Goal: Task Accomplishment & Management: Manage account settings

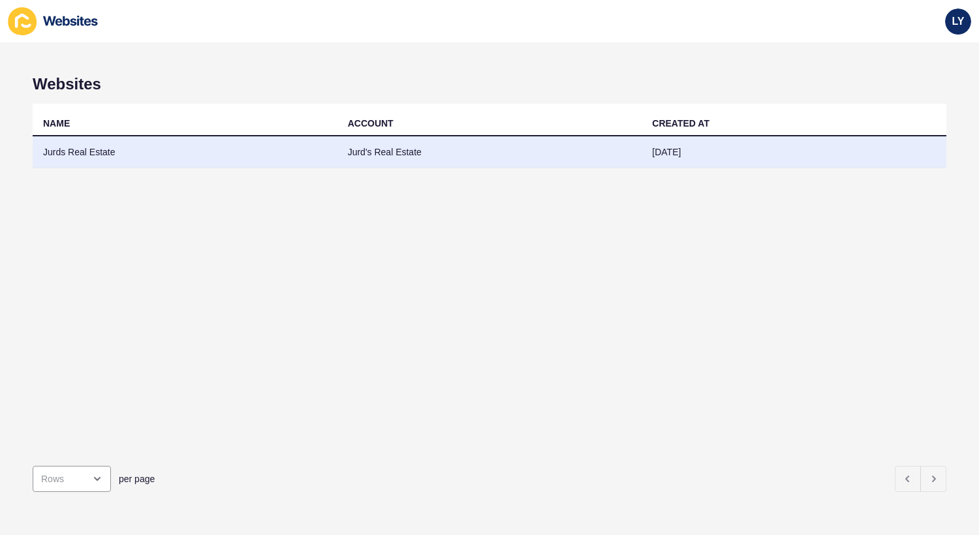
click at [141, 164] on td "Jurds Real Estate" at bounding box center [185, 152] width 305 height 32
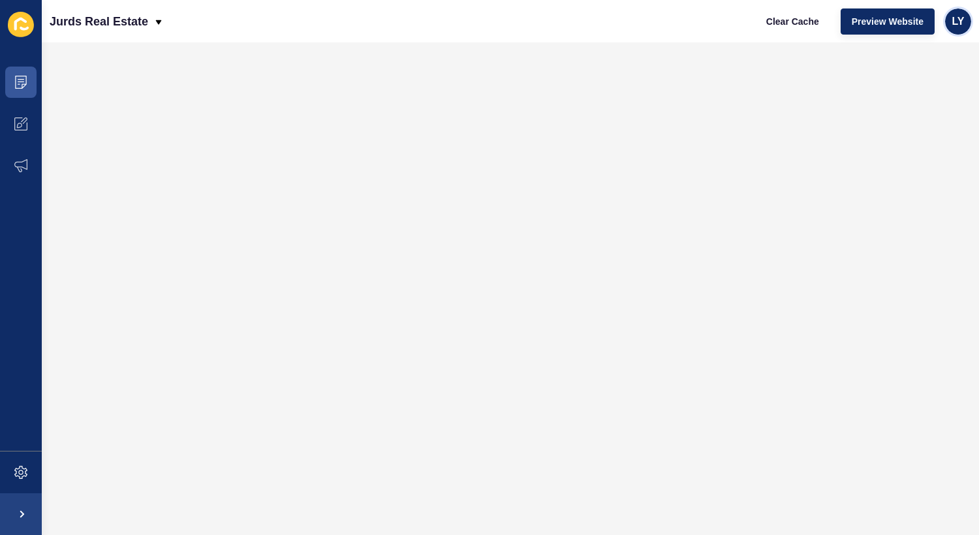
click at [967, 16] on div "LY" at bounding box center [958, 21] width 26 height 26
click at [961, 25] on span "LY" at bounding box center [958, 21] width 12 height 13
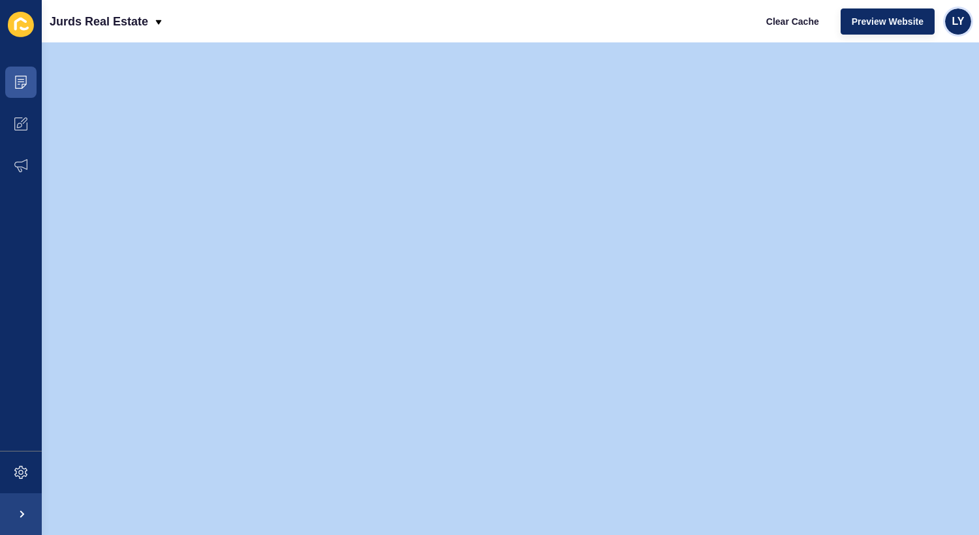
click at [961, 25] on span "LY" at bounding box center [958, 21] width 12 height 13
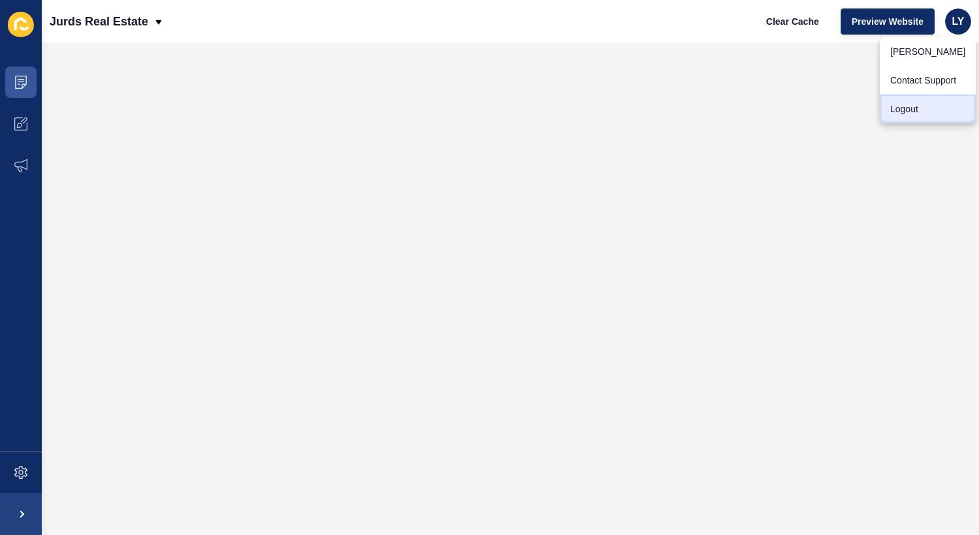
click at [916, 115] on link "Logout" at bounding box center [928, 109] width 96 height 29
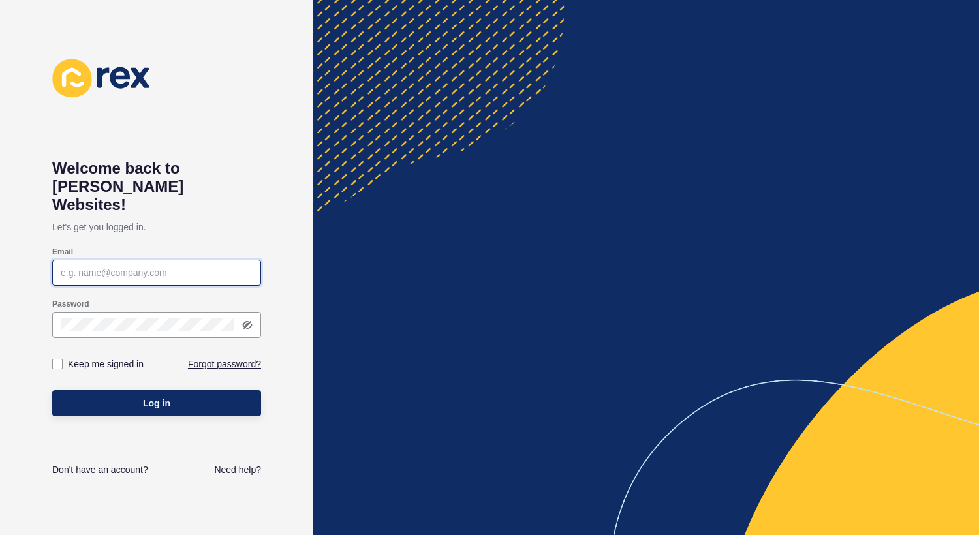
type input "lachlan.young@rexsoftware.com.au"
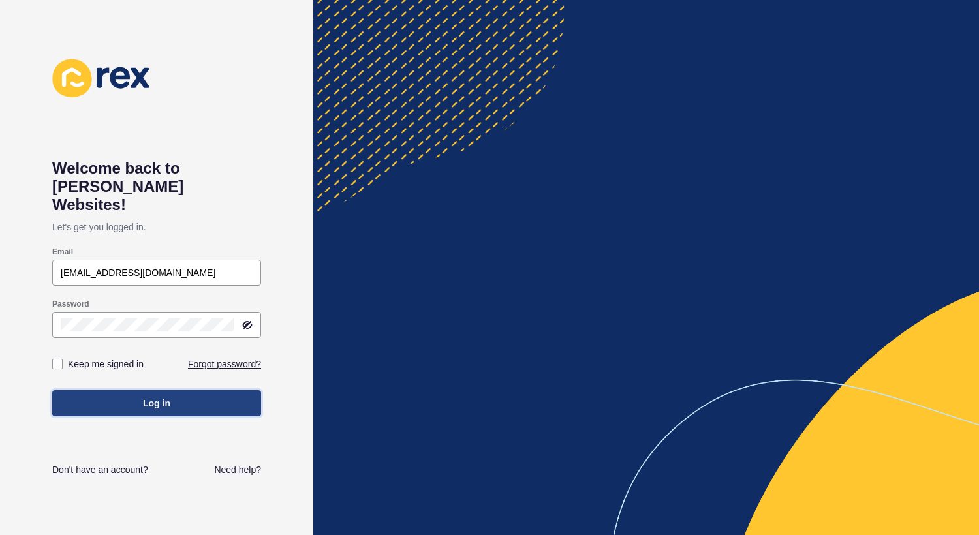
click at [165, 397] on span "Log in" at bounding box center [156, 403] width 27 height 13
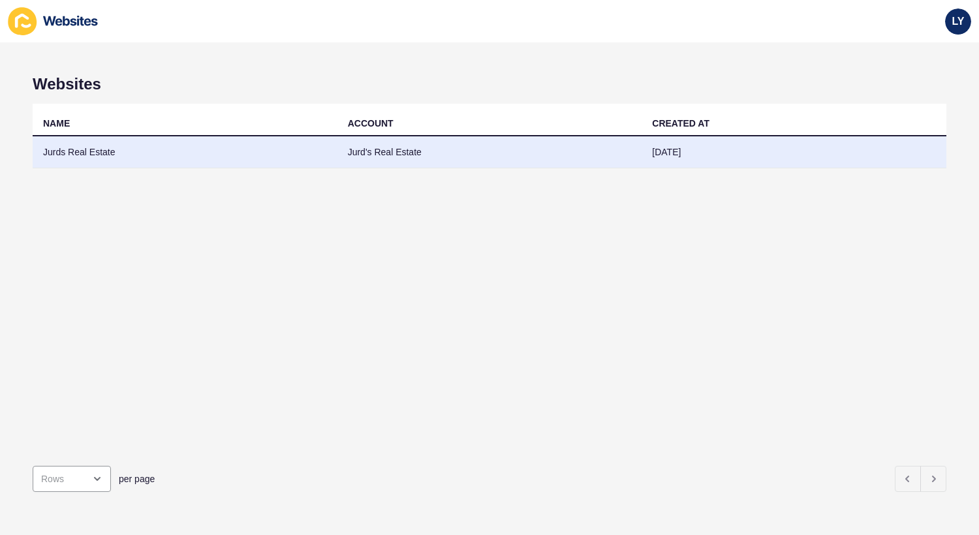
click at [135, 153] on td "Jurds Real Estate" at bounding box center [185, 152] width 305 height 32
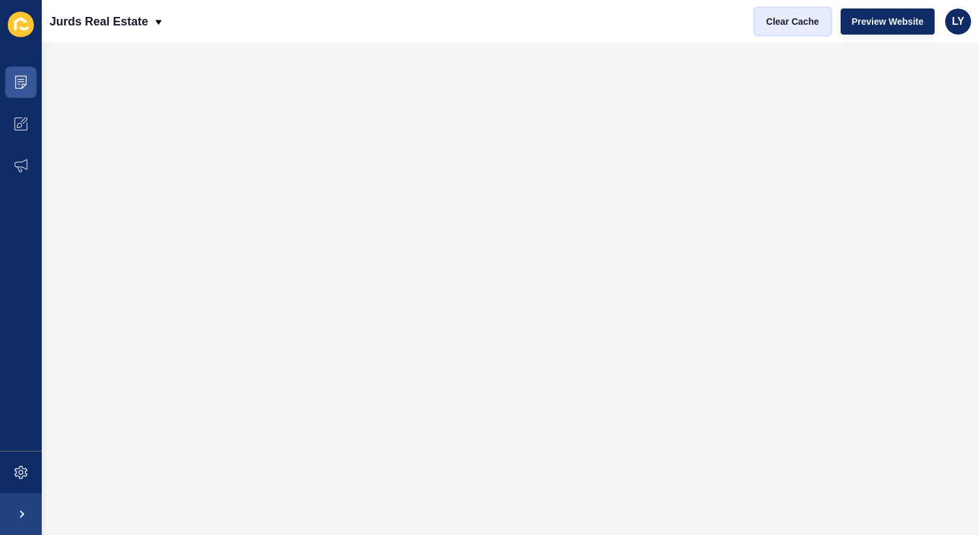
click at [775, 22] on span "Clear Cache" at bounding box center [792, 21] width 53 height 13
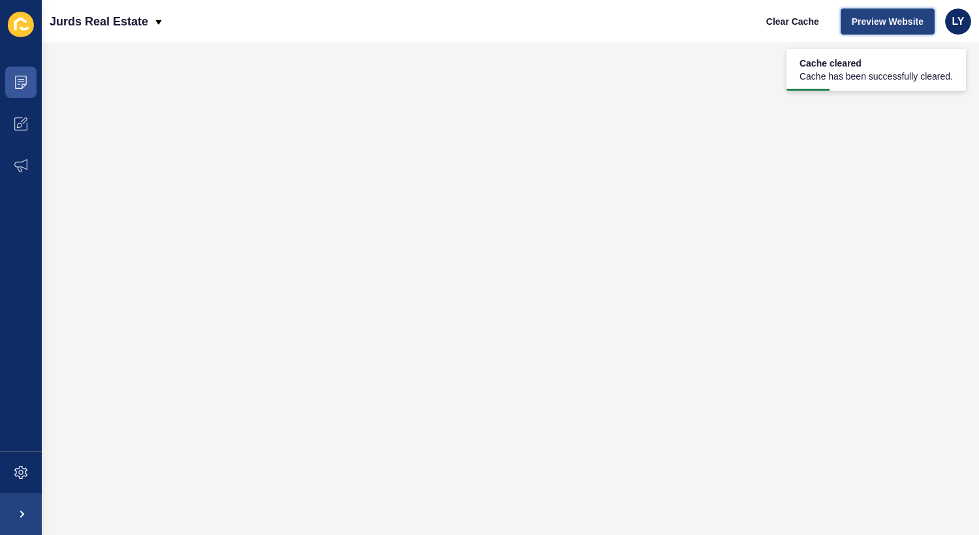
click at [895, 23] on span "Preview Website" at bounding box center [888, 21] width 72 height 13
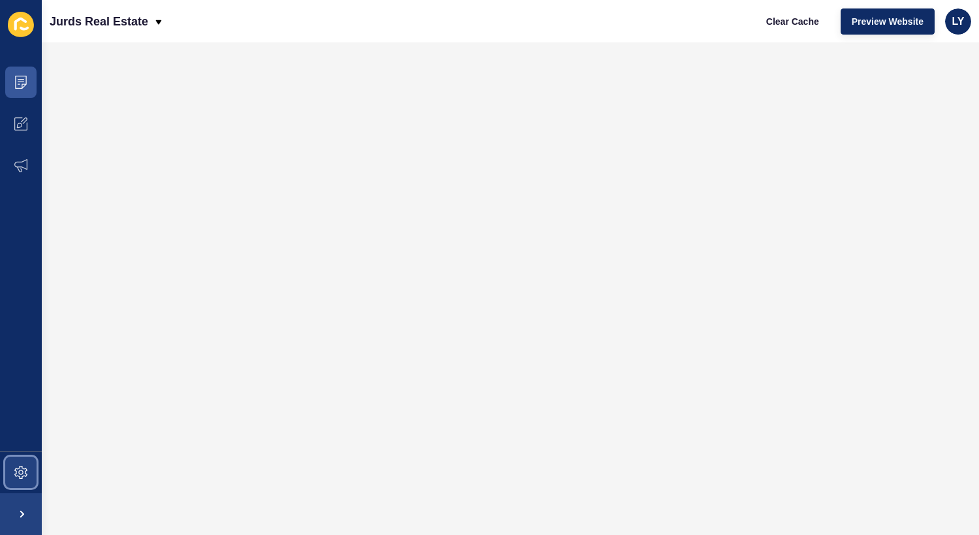
click at [20, 466] on icon at bounding box center [20, 472] width 13 height 13
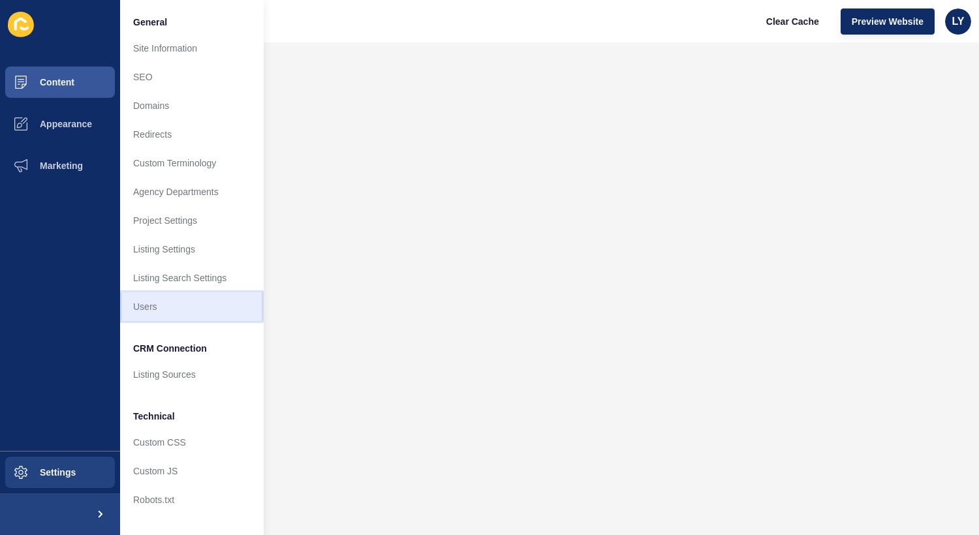
click at [171, 307] on link "Users" at bounding box center [192, 306] width 144 height 29
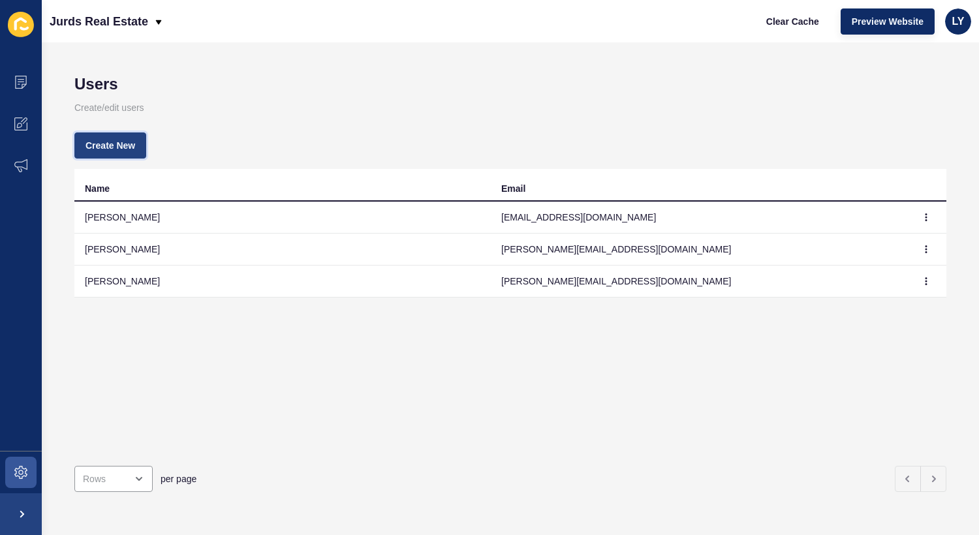
click at [106, 136] on button "Create New" at bounding box center [110, 145] width 72 height 26
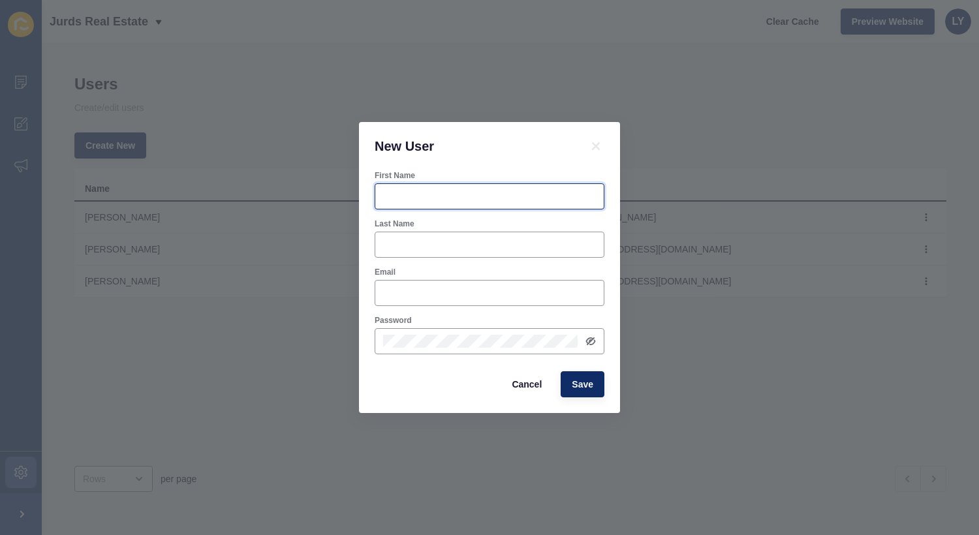
click at [448, 192] on input "First Name" at bounding box center [489, 196] width 213 height 13
type input "Paigan"
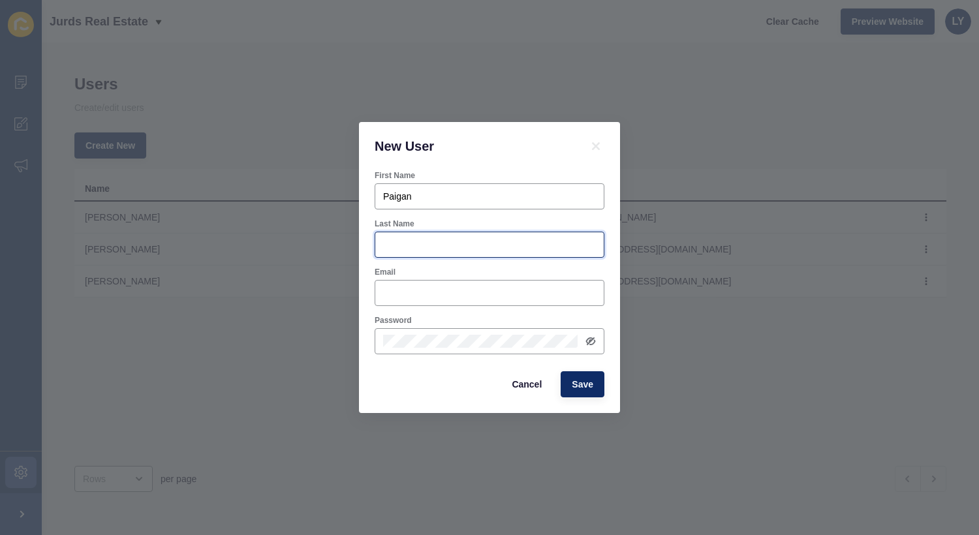
paste input "Bartholomaeus"
type input "Bartholomaeus"
click at [424, 286] on div at bounding box center [490, 293] width 230 height 26
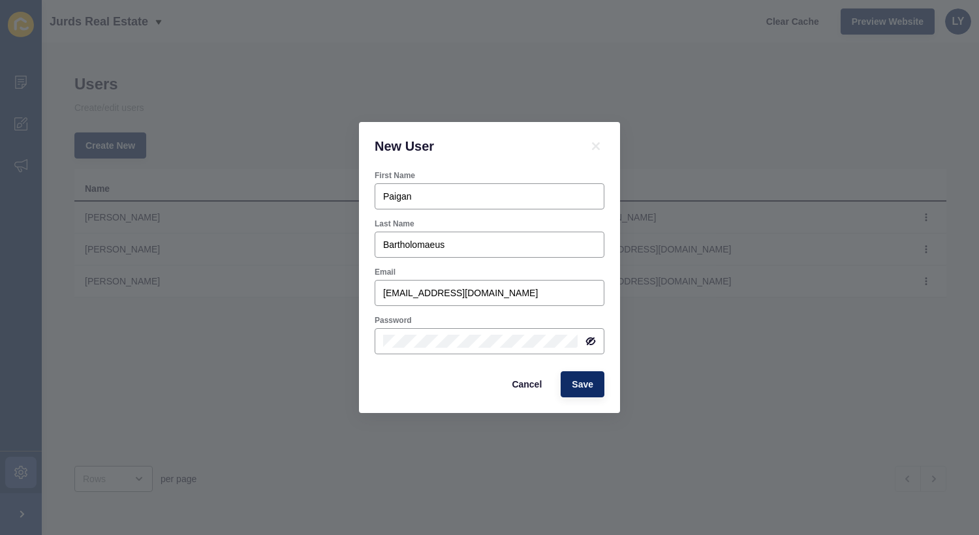
click at [495, 159] on div "New User" at bounding box center [489, 146] width 261 height 48
click at [410, 288] on input "paigan@jurds.com.au" at bounding box center [489, 292] width 213 height 13
type input "paiganb@jurds.com.au"
click at [583, 388] on span "Save" at bounding box center [583, 384] width 22 height 13
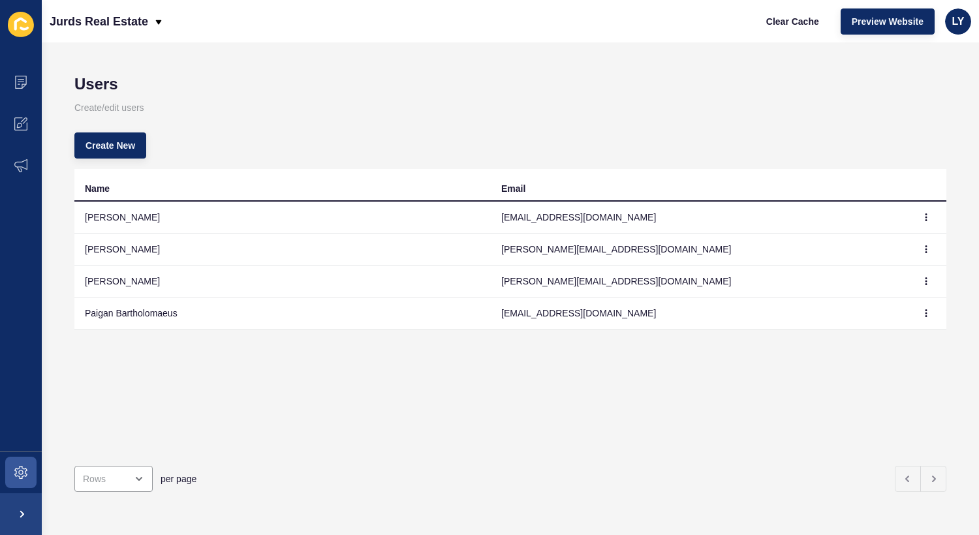
click at [557, 153] on div "Create New" at bounding box center [510, 145] width 872 height 47
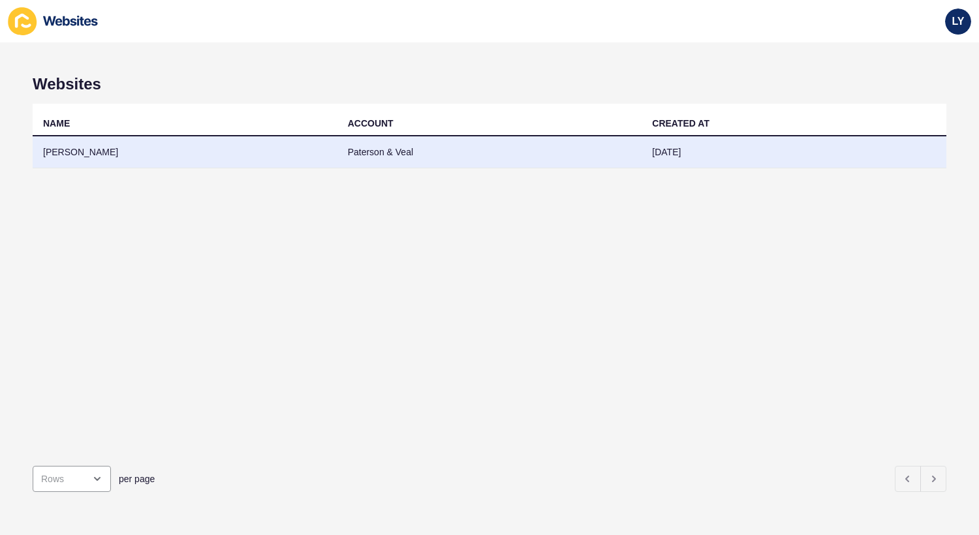
click at [112, 158] on td "Jens Veal Byrne" at bounding box center [185, 152] width 305 height 32
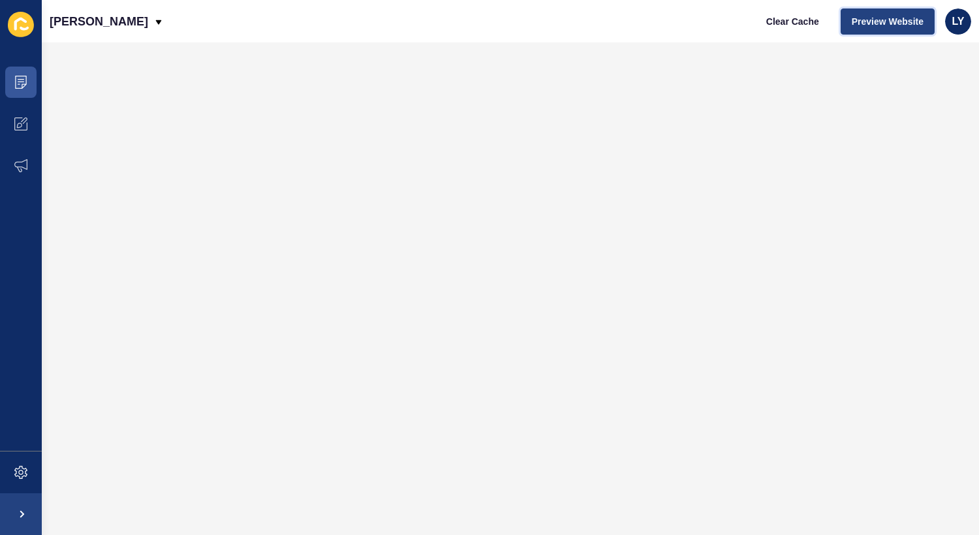
click at [867, 21] on span "Preview Website" at bounding box center [888, 21] width 72 height 13
click at [957, 29] on div "LY" at bounding box center [958, 21] width 26 height 26
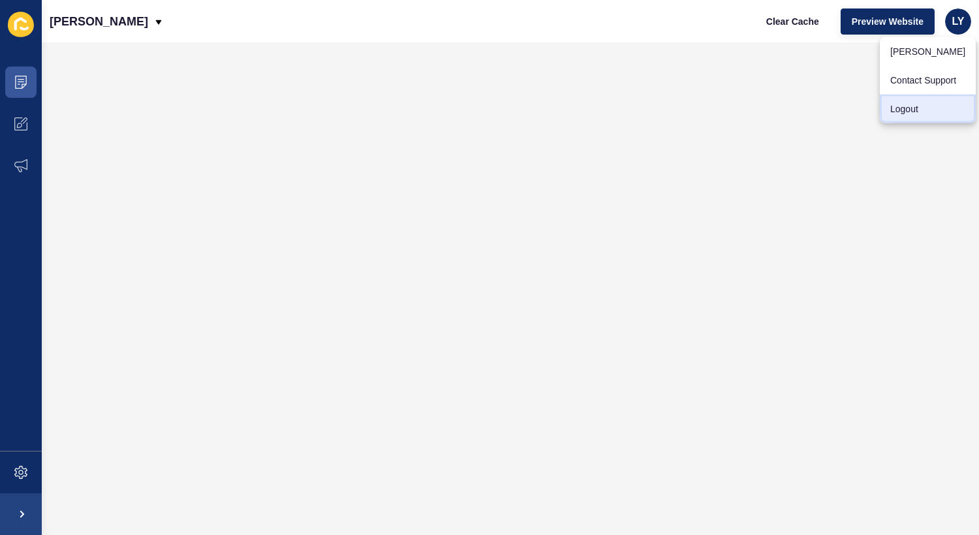
click at [908, 103] on link "Logout" at bounding box center [928, 109] width 96 height 29
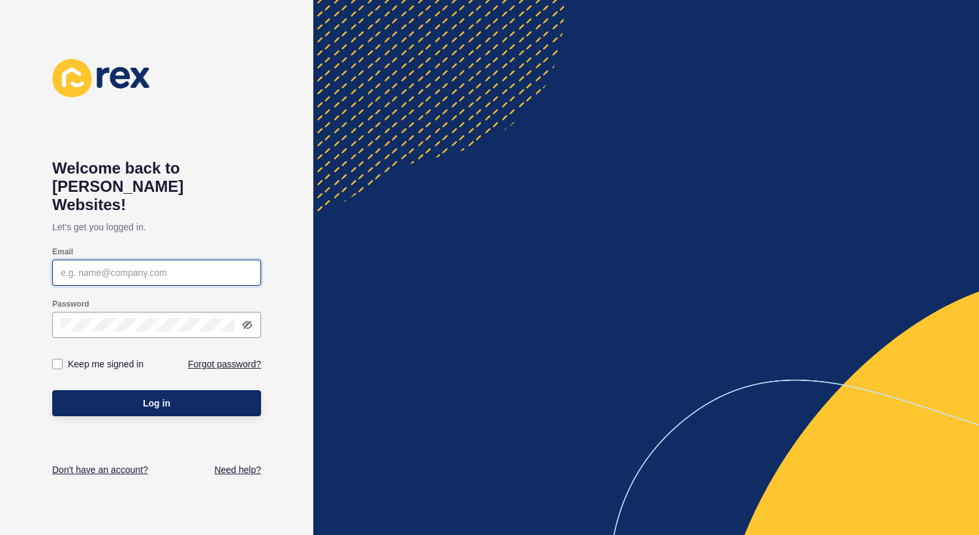
type input "[EMAIL_ADDRESS][DOMAIN_NAME]"
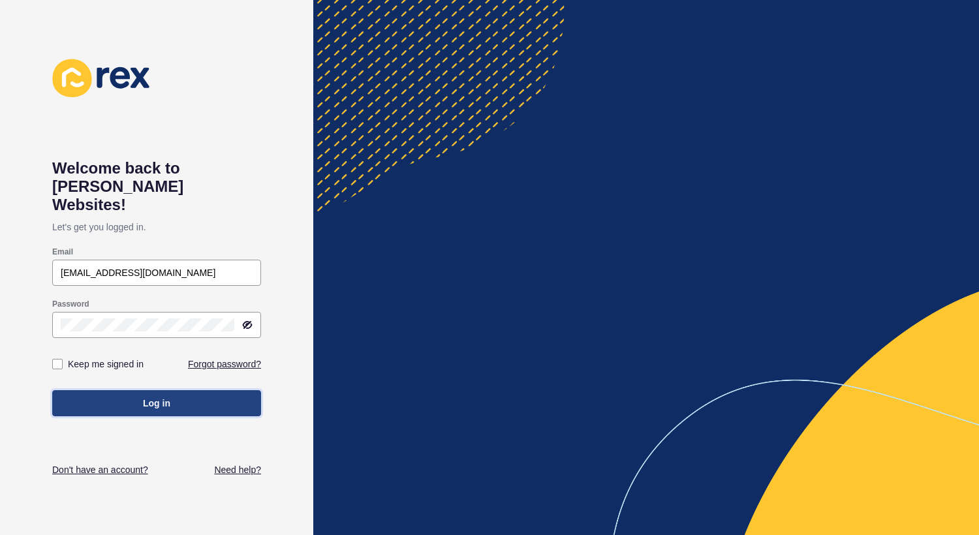
click at [136, 393] on button "Log in" at bounding box center [156, 403] width 209 height 26
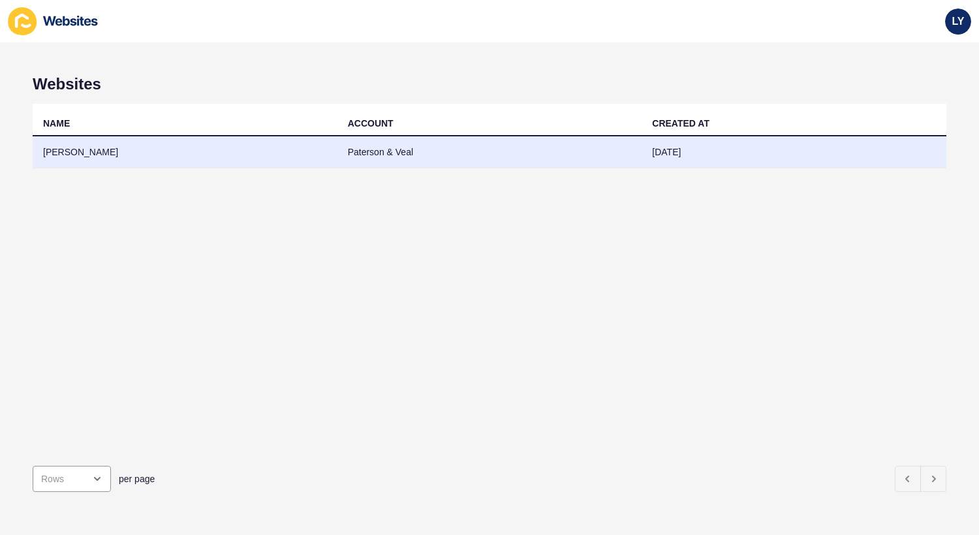
click at [166, 142] on td "Jens Veal Byrne" at bounding box center [185, 152] width 305 height 32
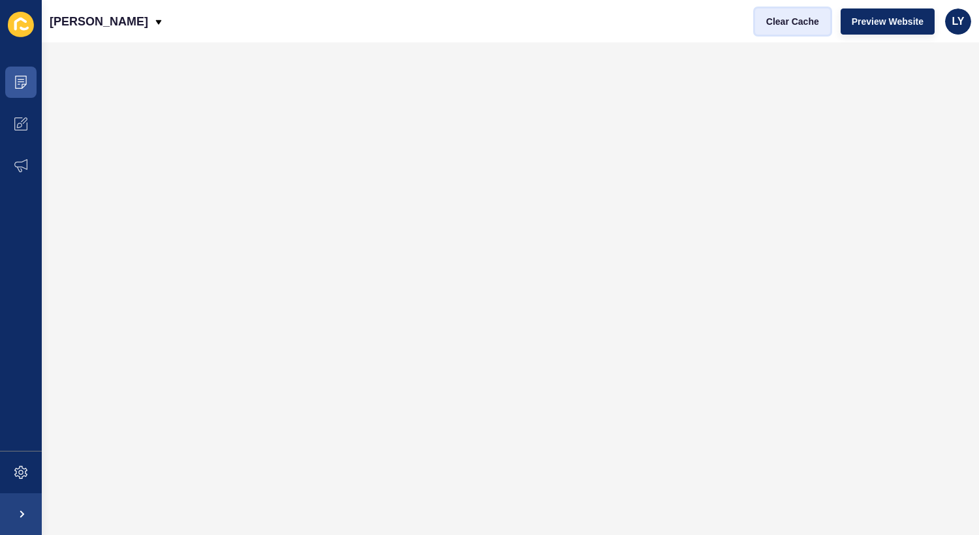
click at [799, 22] on span "Clear Cache" at bounding box center [792, 21] width 53 height 13
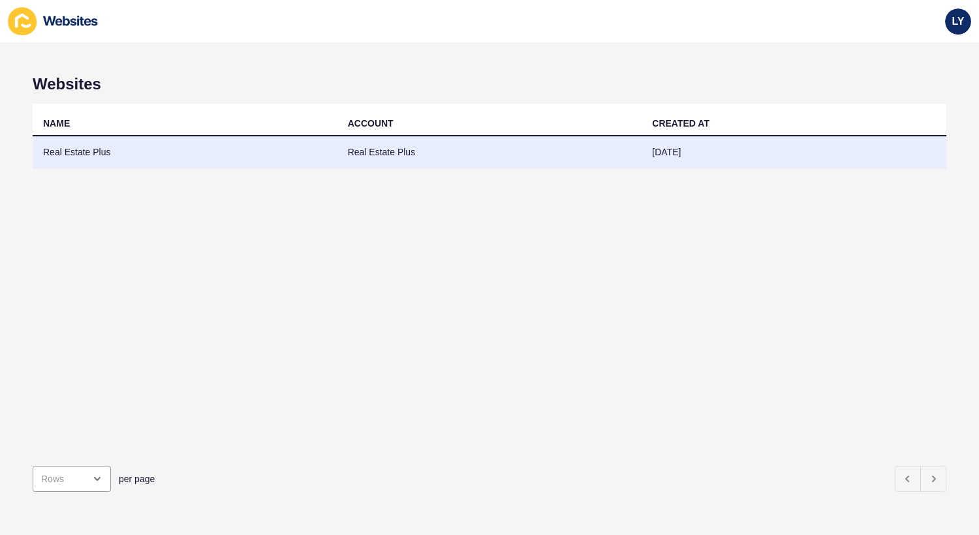
click at [122, 138] on td "Real Estate Plus" at bounding box center [185, 152] width 305 height 32
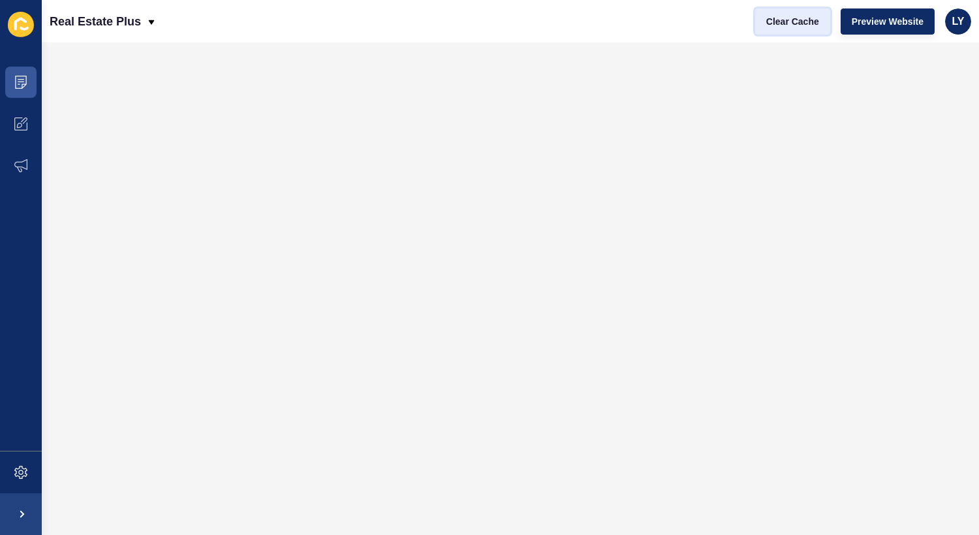
click at [793, 22] on span "Clear Cache" at bounding box center [792, 21] width 53 height 13
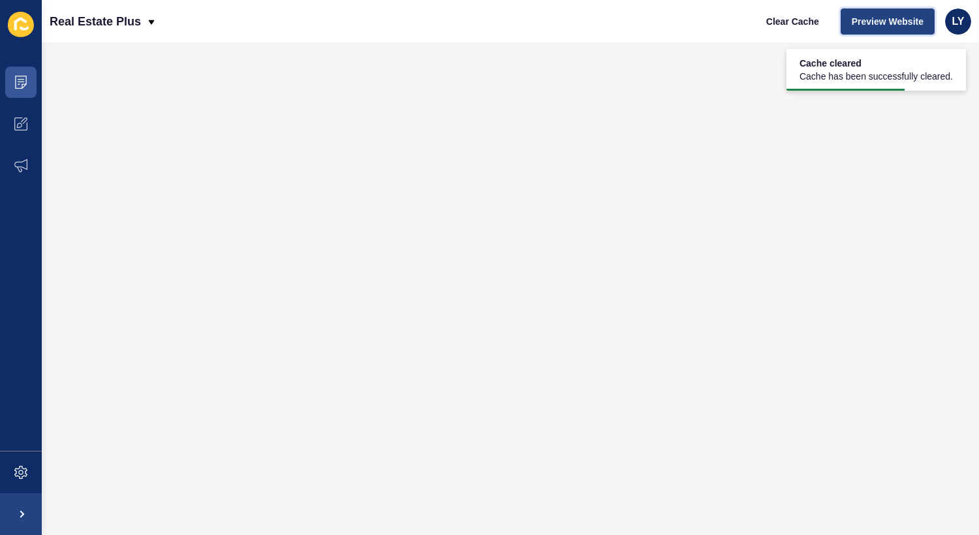
click at [897, 18] on span "Preview Website" at bounding box center [888, 21] width 72 height 13
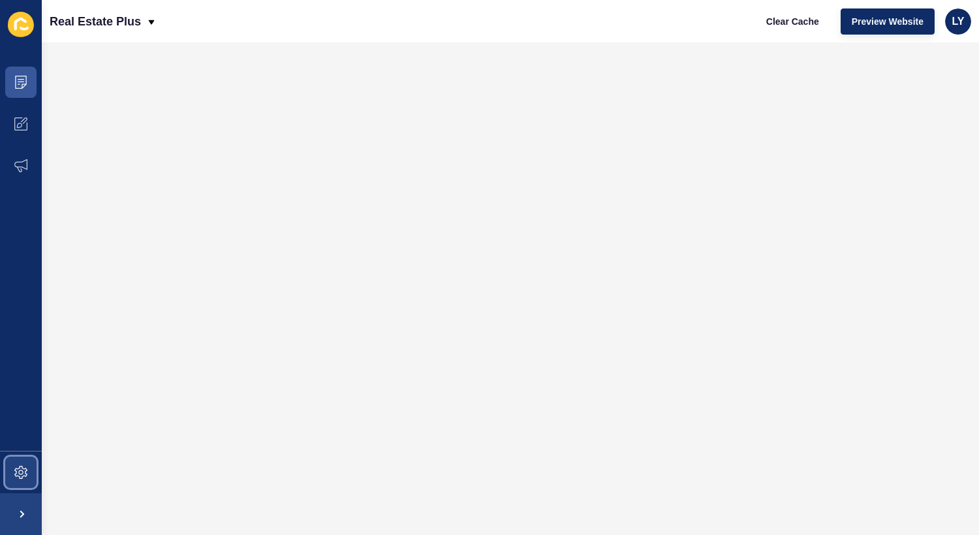
click at [20, 467] on icon at bounding box center [20, 472] width 13 height 13
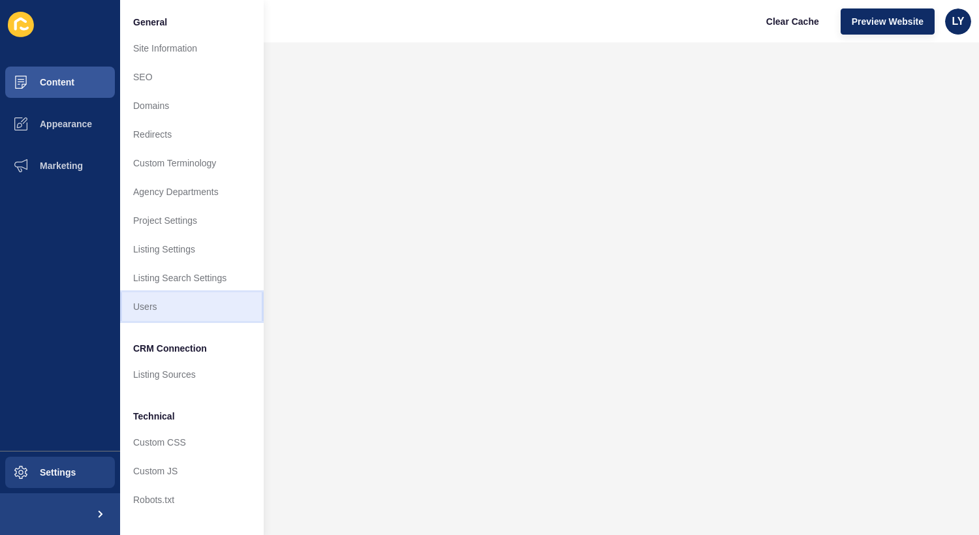
click at [162, 302] on link "Users" at bounding box center [192, 306] width 144 height 29
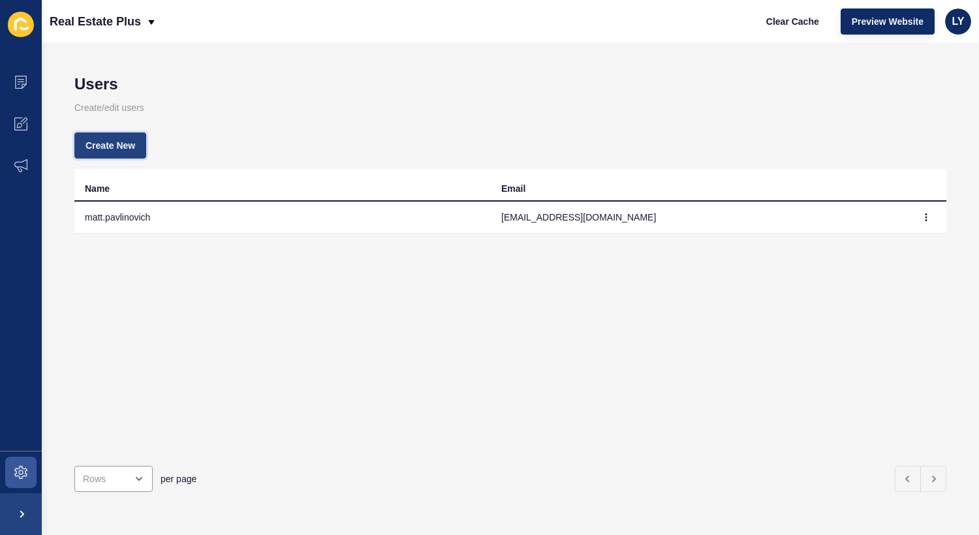
click at [119, 135] on button "Create New" at bounding box center [110, 145] width 72 height 26
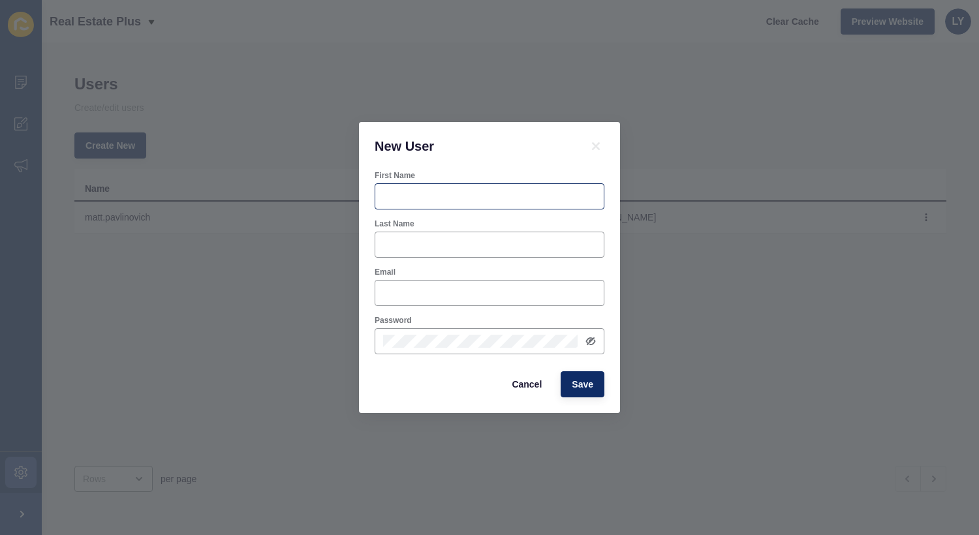
click at [476, 187] on div at bounding box center [490, 196] width 230 height 26
type input "Amber"
type input "Berriman"
click at [395, 302] on div at bounding box center [490, 293] width 230 height 26
click at [435, 295] on input "Email" at bounding box center [489, 292] width 213 height 13
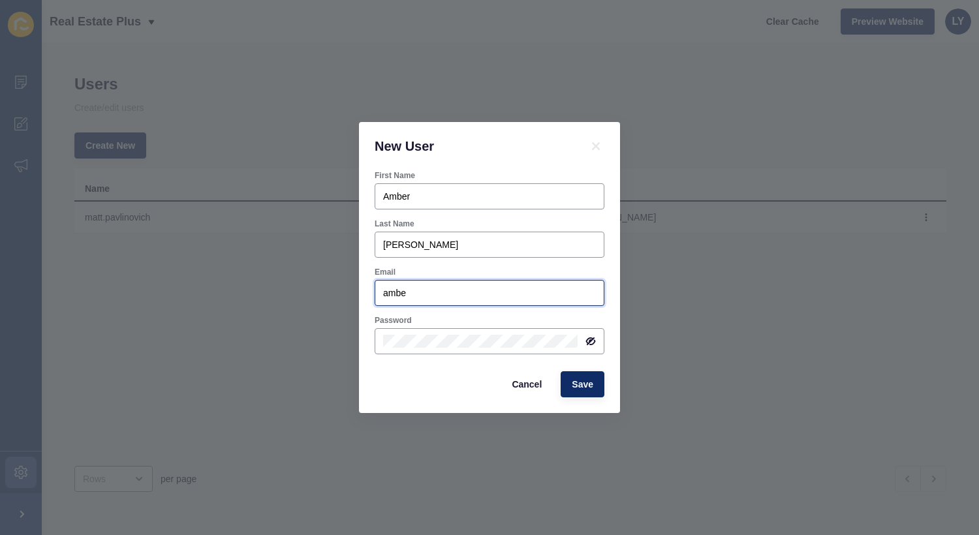
type input "amber"
type input "m"
click at [383, 289] on input "cso2@realestateplus.com.au" at bounding box center [489, 292] width 213 height 13
click at [397, 294] on input "cso2@realestateplus.com.au" at bounding box center [489, 292] width 213 height 13
click at [402, 294] on input "cso2@realestateplus.com.au" at bounding box center [489, 292] width 213 height 13
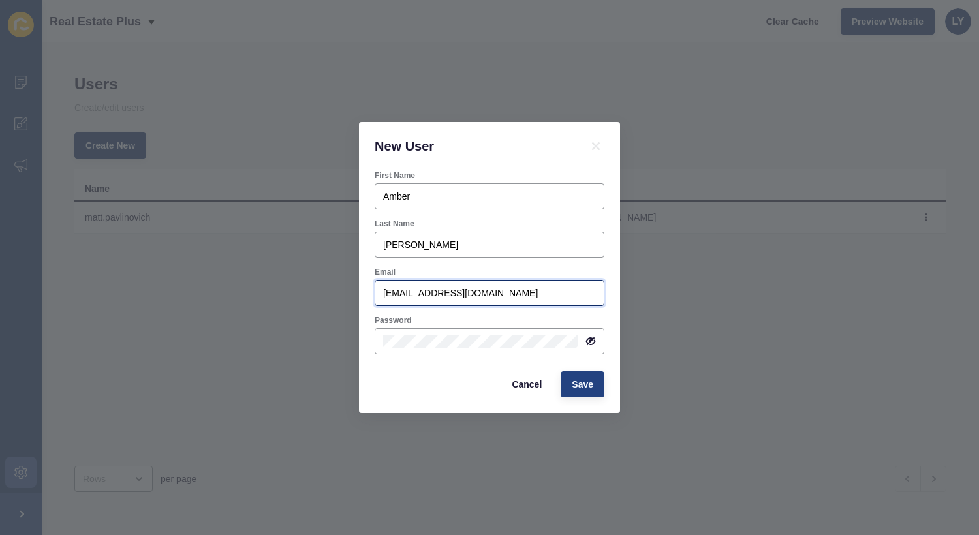
type input "cso2@realestateplus.com.au"
click at [593, 391] on button "Save" at bounding box center [583, 384] width 44 height 26
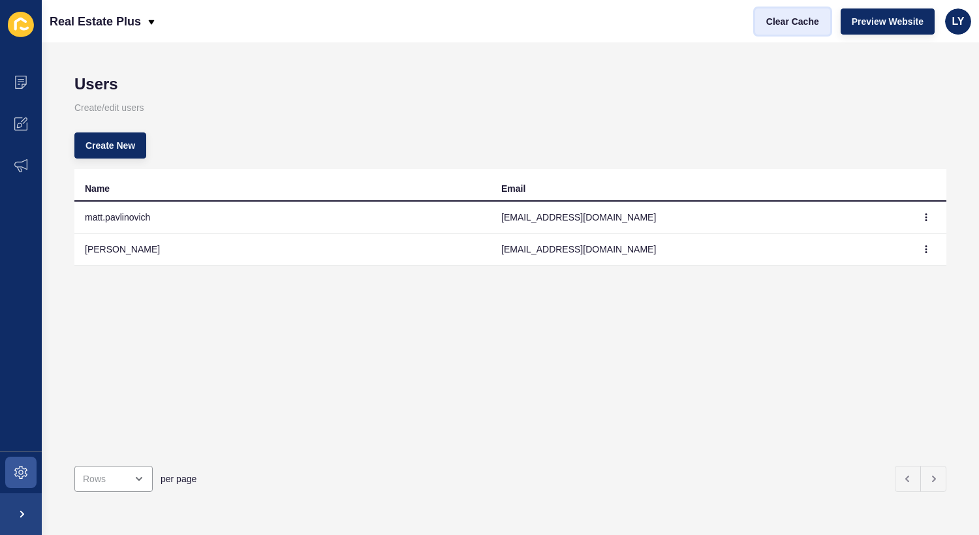
click at [801, 25] on span "Clear Cache" at bounding box center [792, 21] width 53 height 13
click at [30, 114] on span at bounding box center [21, 124] width 42 height 42
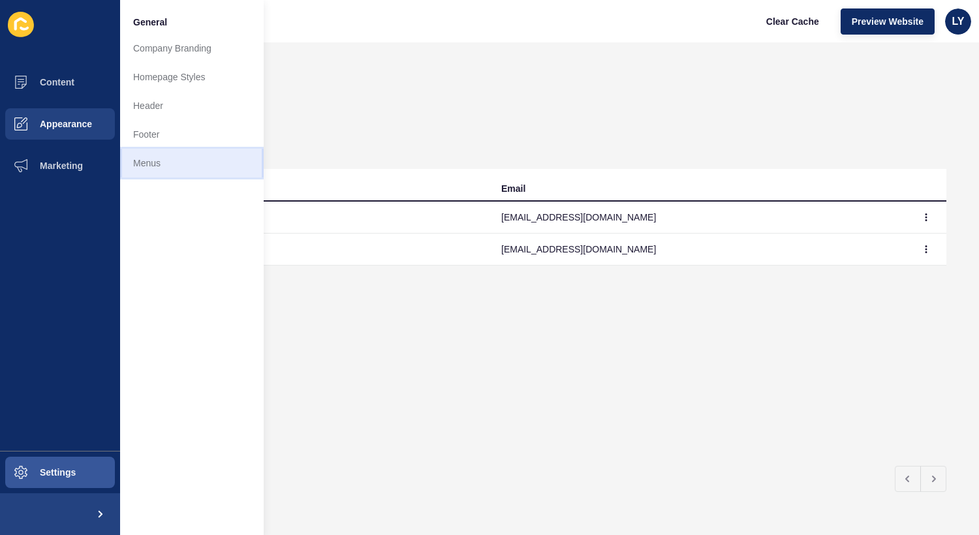
click at [156, 161] on link "Menus" at bounding box center [192, 163] width 144 height 29
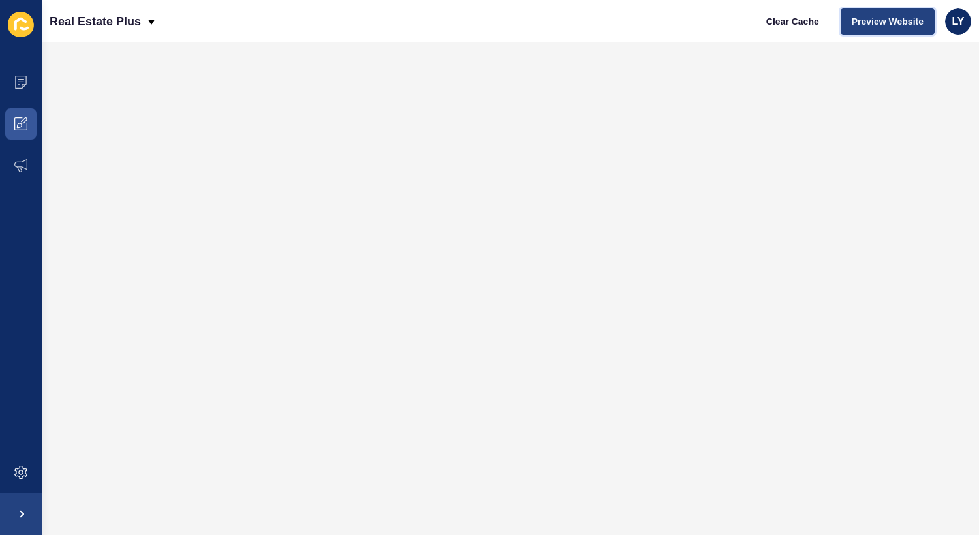
click at [876, 22] on span "Preview Website" at bounding box center [888, 21] width 72 height 13
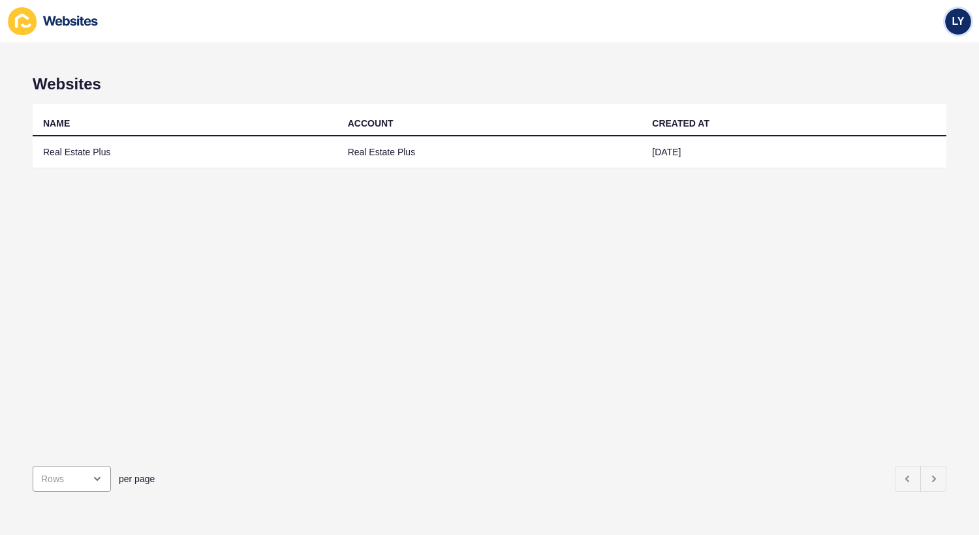
click at [961, 28] on div "LY" at bounding box center [958, 21] width 26 height 26
click at [917, 73] on link "Contact Support" at bounding box center [928, 80] width 96 height 29
click at [949, 12] on div "LY" at bounding box center [958, 21] width 26 height 26
click at [915, 76] on link "Contact Support" at bounding box center [928, 80] width 96 height 29
click at [955, 21] on span "LY" at bounding box center [958, 21] width 12 height 13
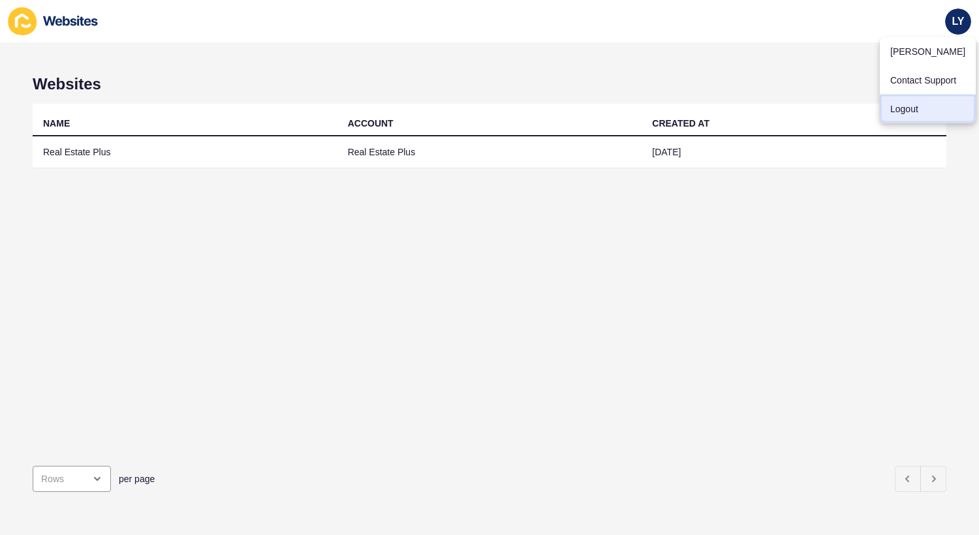
click at [917, 101] on link "Logout" at bounding box center [928, 109] width 96 height 29
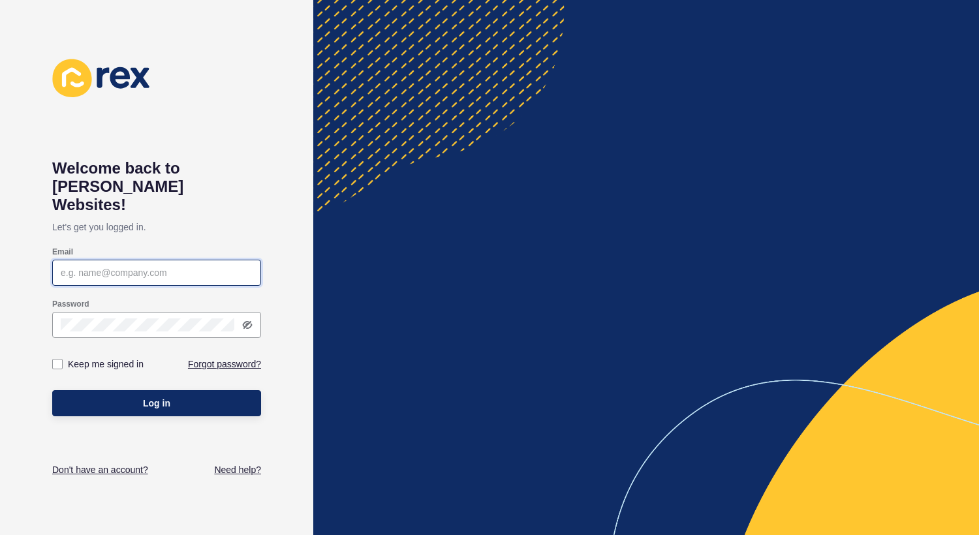
type input "lachlan.young@rexsoftware.com.au"
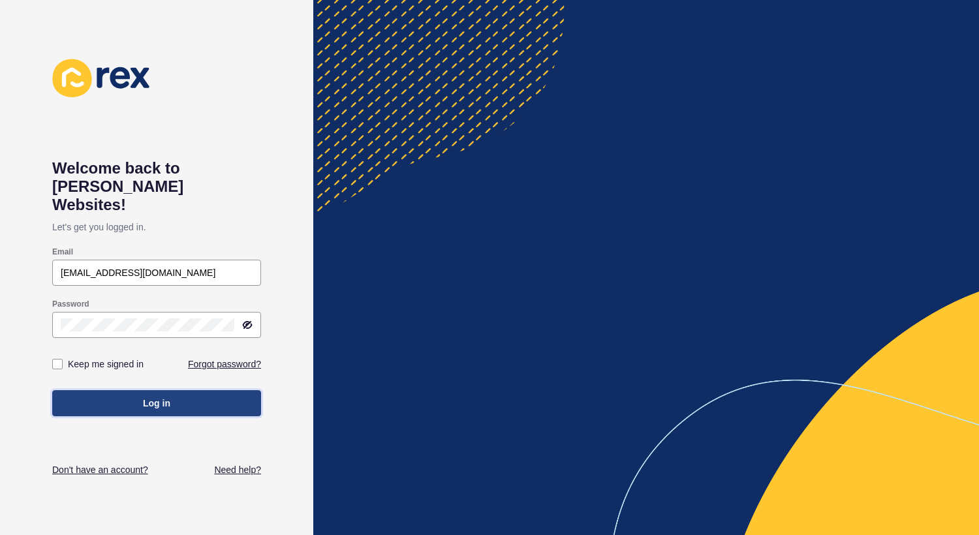
click at [155, 397] on span "Log in" at bounding box center [156, 403] width 27 height 13
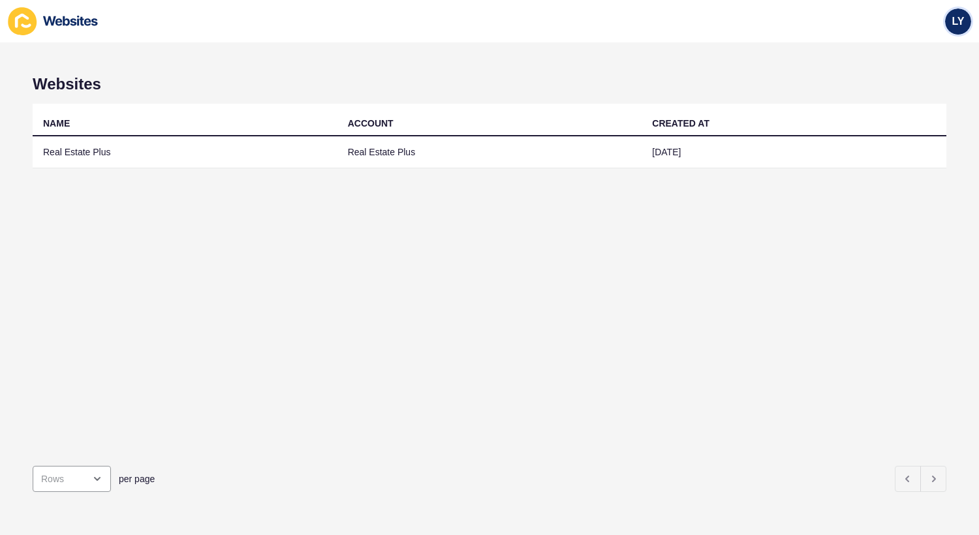
click at [966, 23] on div "LY" at bounding box center [958, 21] width 26 height 26
click at [902, 106] on link "Logout" at bounding box center [928, 109] width 96 height 29
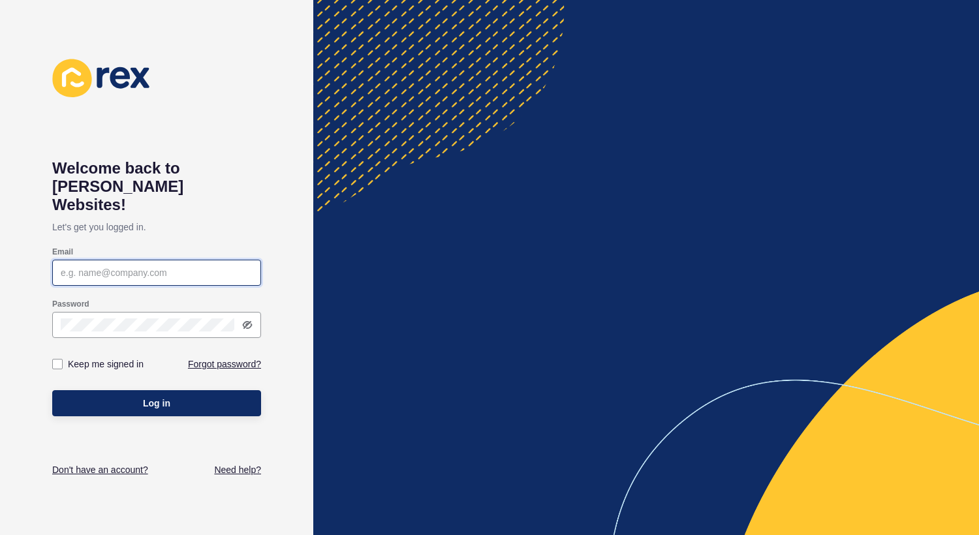
type input "lachlan.young@rexsoftware.com.au"
type input "[EMAIL_ADDRESS][DOMAIN_NAME]"
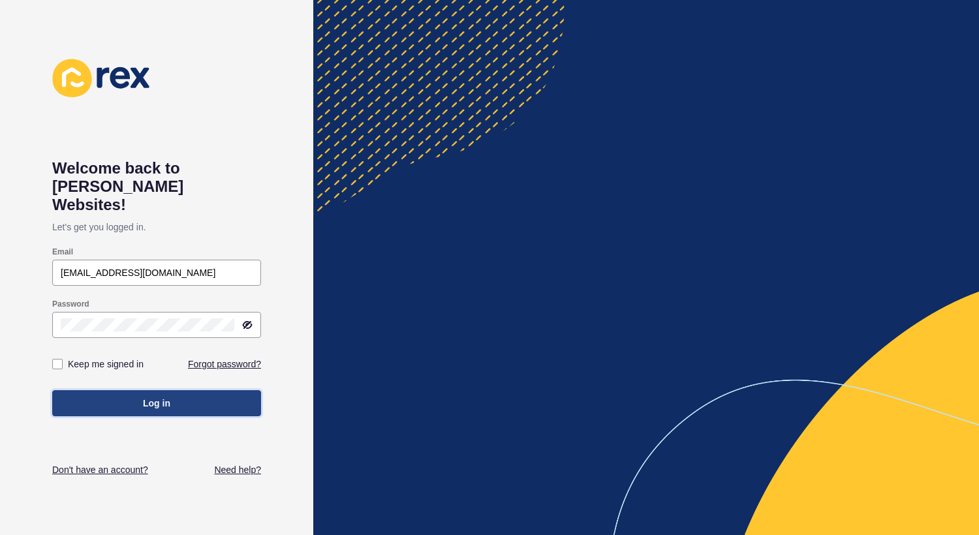
click at [155, 397] on span "Log in" at bounding box center [156, 403] width 27 height 13
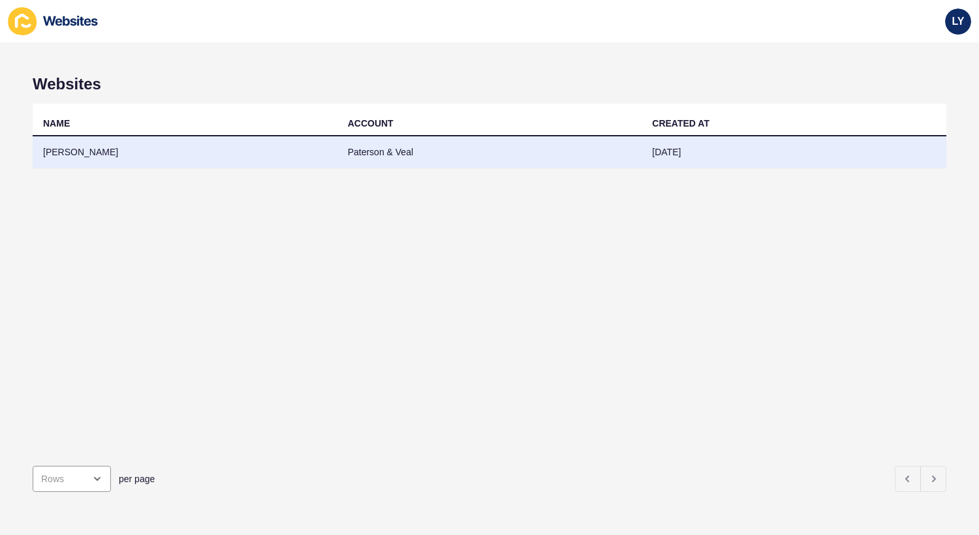
click at [197, 155] on td "[PERSON_NAME]" at bounding box center [185, 152] width 305 height 32
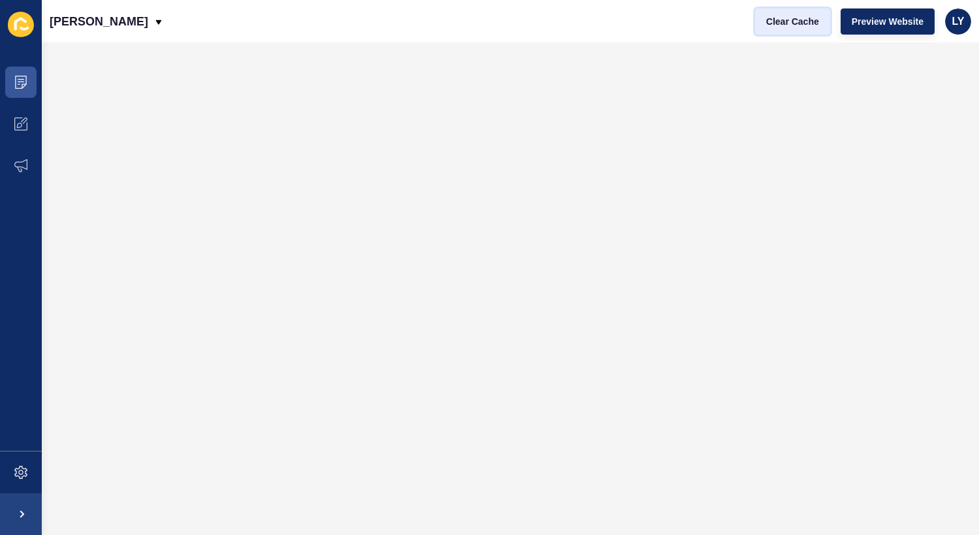
click at [804, 22] on span "Clear Cache" at bounding box center [792, 21] width 53 height 13
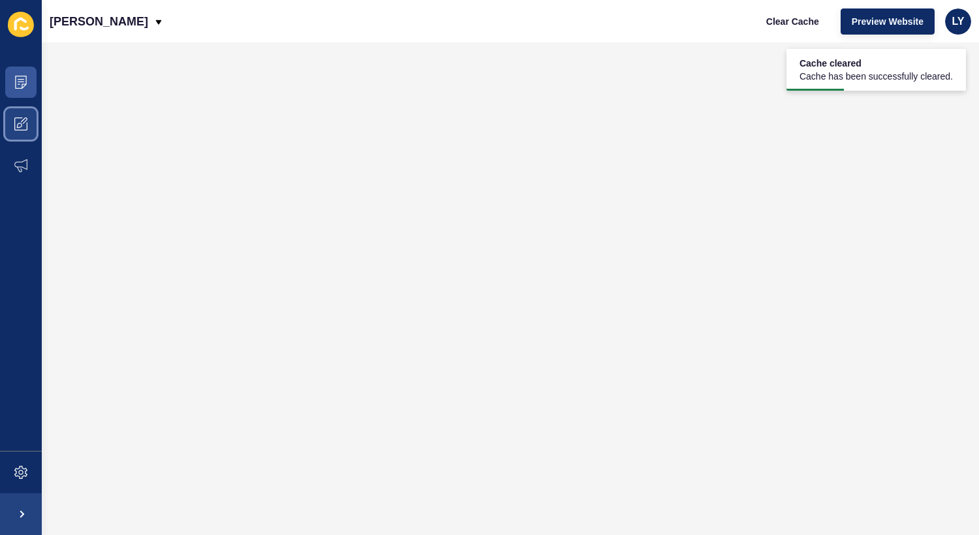
click at [35, 107] on span at bounding box center [21, 124] width 42 height 42
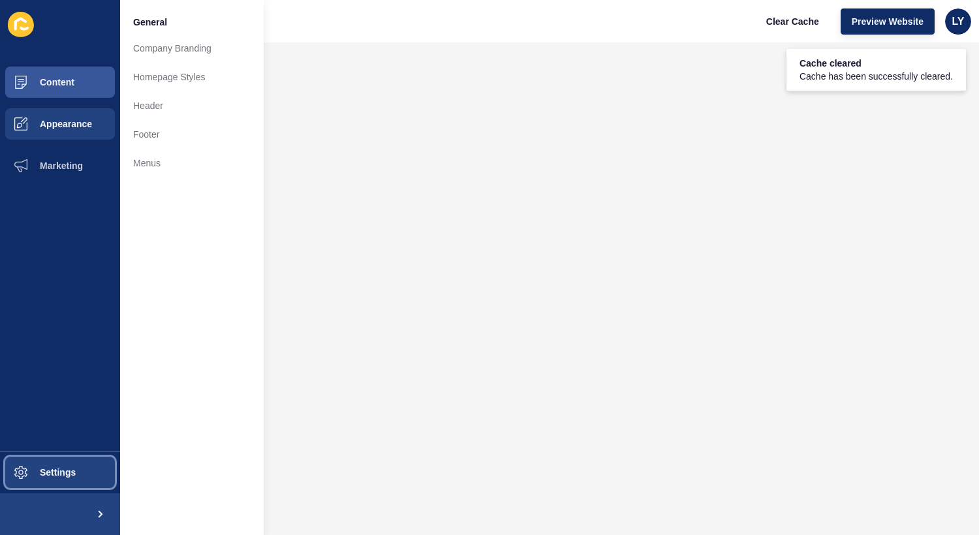
click at [63, 467] on span "Settings" at bounding box center [37, 472] width 78 height 10
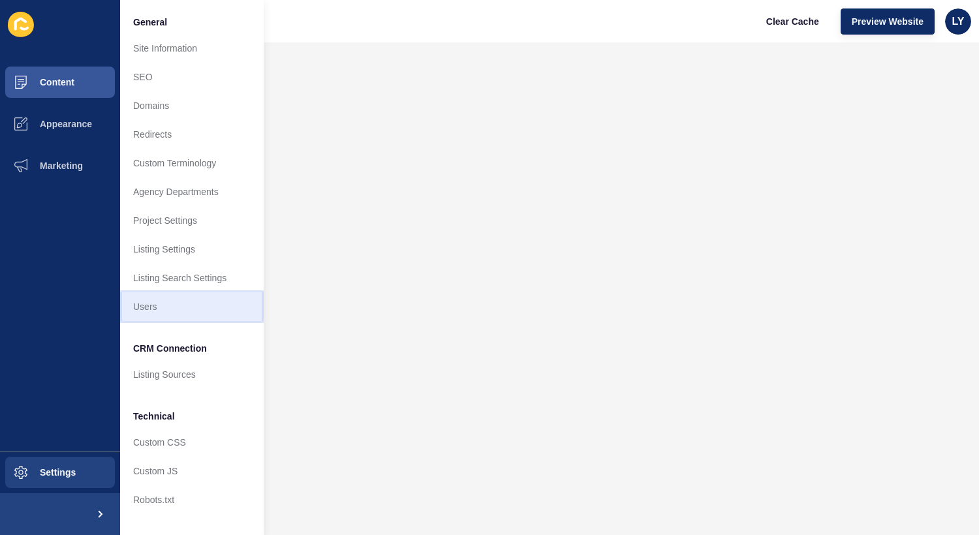
click at [192, 301] on link "Users" at bounding box center [192, 306] width 144 height 29
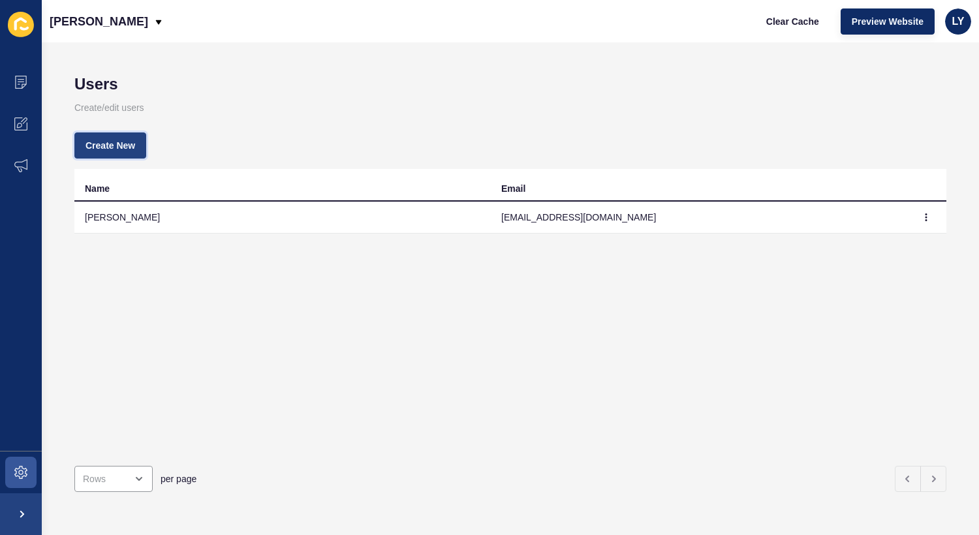
click at [108, 146] on span "Create New" at bounding box center [110, 145] width 50 height 13
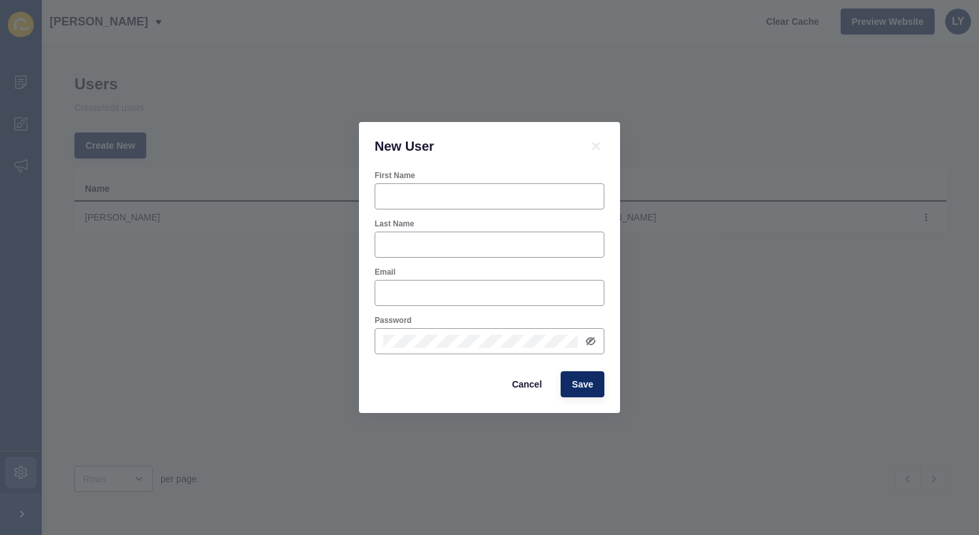
click at [490, 182] on div "First Name" at bounding box center [489, 190] width 232 height 42
click at [595, 145] on icon at bounding box center [596, 146] width 8 height 8
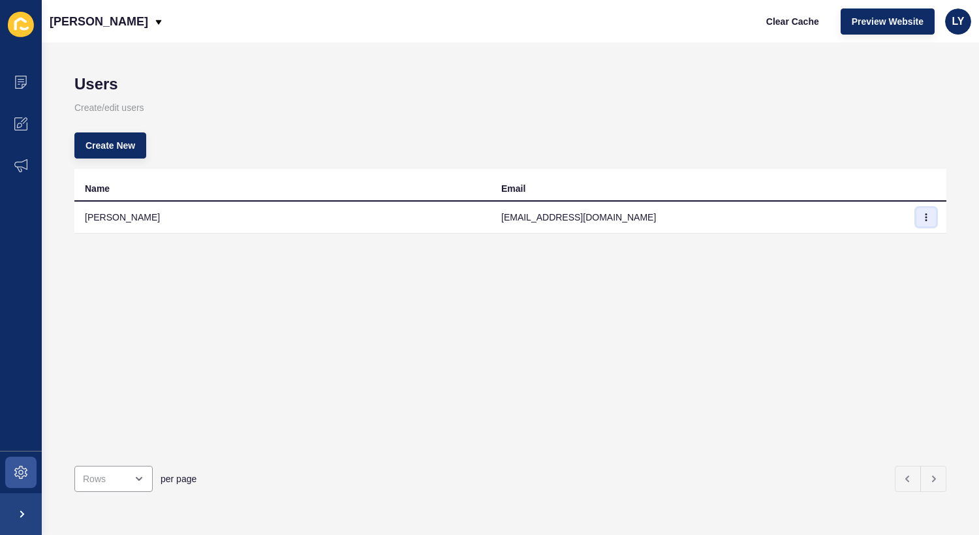
click at [923, 218] on icon "button" at bounding box center [926, 217] width 8 height 8
click at [859, 285] on link "Delete" at bounding box center [889, 272] width 91 height 29
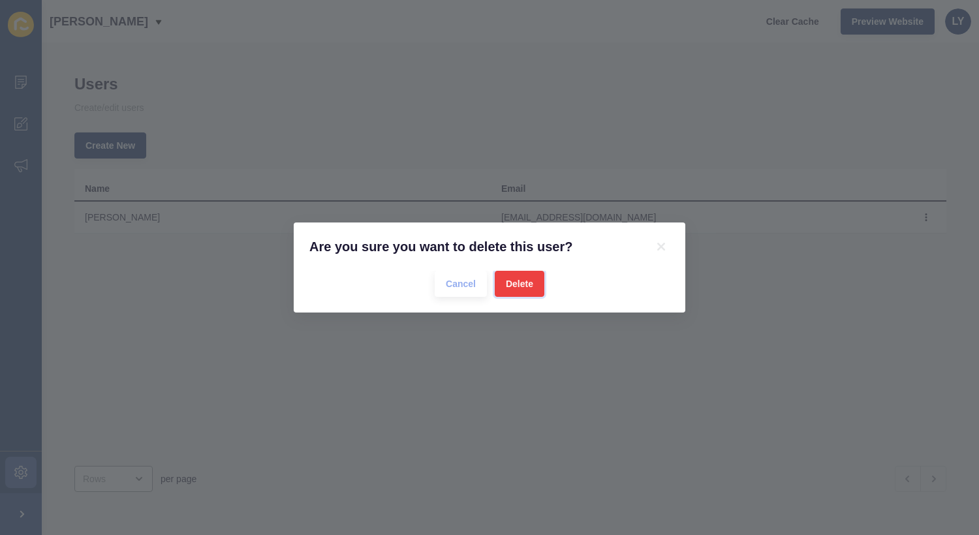
click at [530, 280] on span "Delete" at bounding box center [519, 283] width 27 height 13
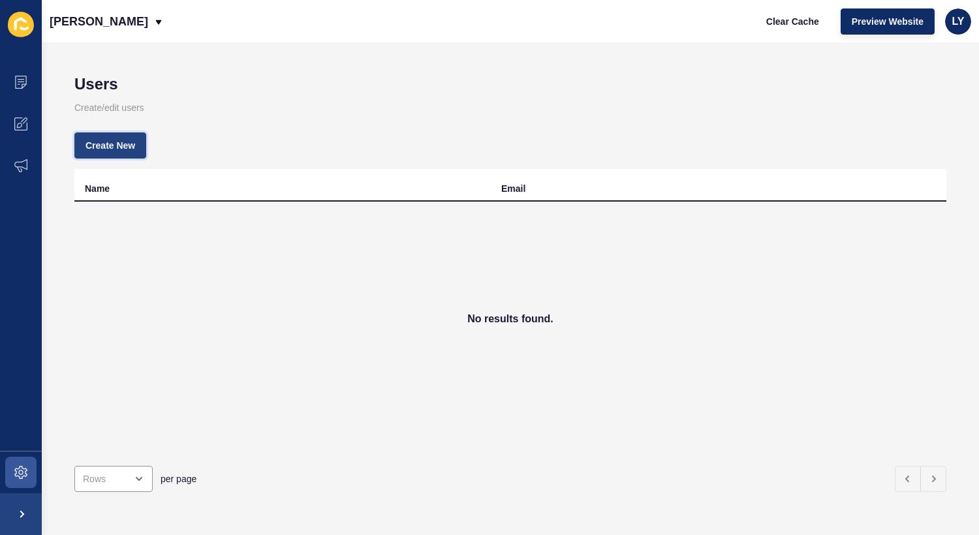
click at [100, 141] on span "Create New" at bounding box center [110, 145] width 50 height 13
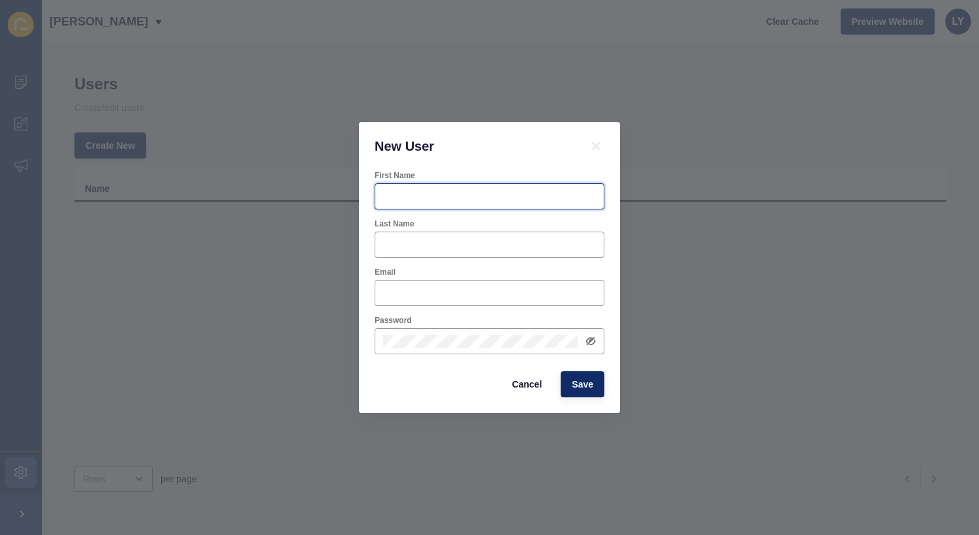
click at [420, 194] on input "First Name" at bounding box center [489, 196] width 213 height 13
type input "Rebecca"
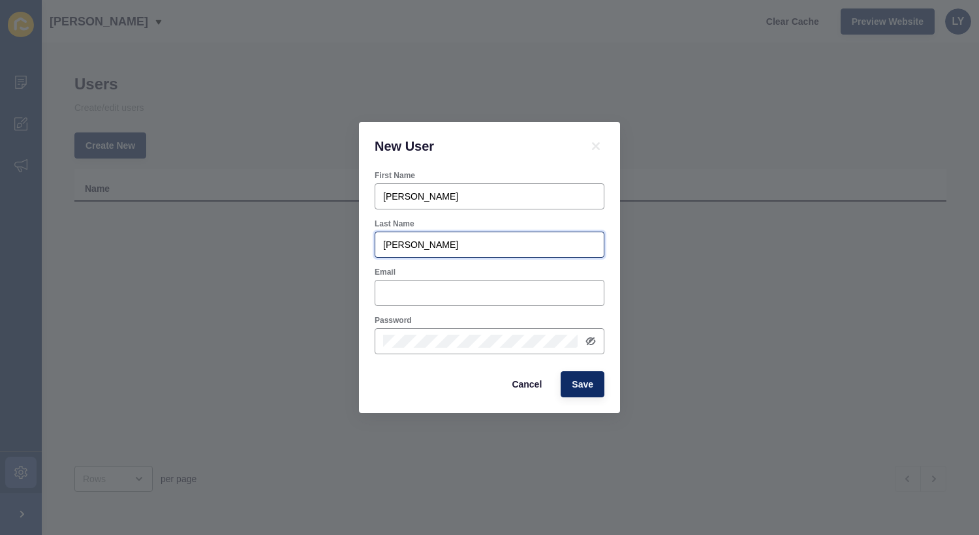
type input "Dwyer"
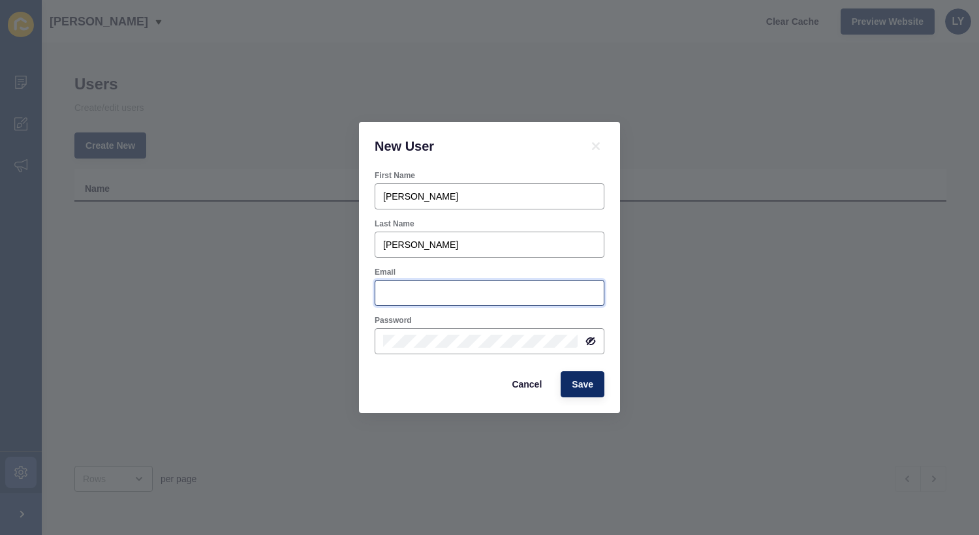
click at [442, 297] on input "Email" at bounding box center [489, 292] width 213 height 13
paste input "[PERSON_NAME][EMAIL_ADDRESS][DOMAIN_NAME]"
type input "[PERSON_NAME][EMAIL_ADDRESS][DOMAIN_NAME]"
click at [580, 384] on span "Save" at bounding box center [583, 384] width 22 height 13
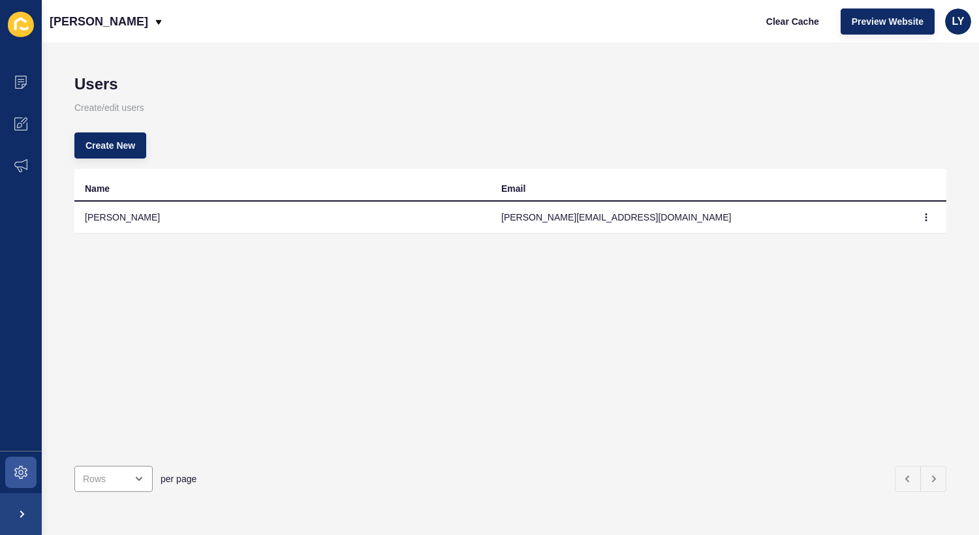
click at [639, 117] on p "Create/edit users" at bounding box center [510, 107] width 872 height 29
click at [23, 121] on icon at bounding box center [20, 123] width 13 height 13
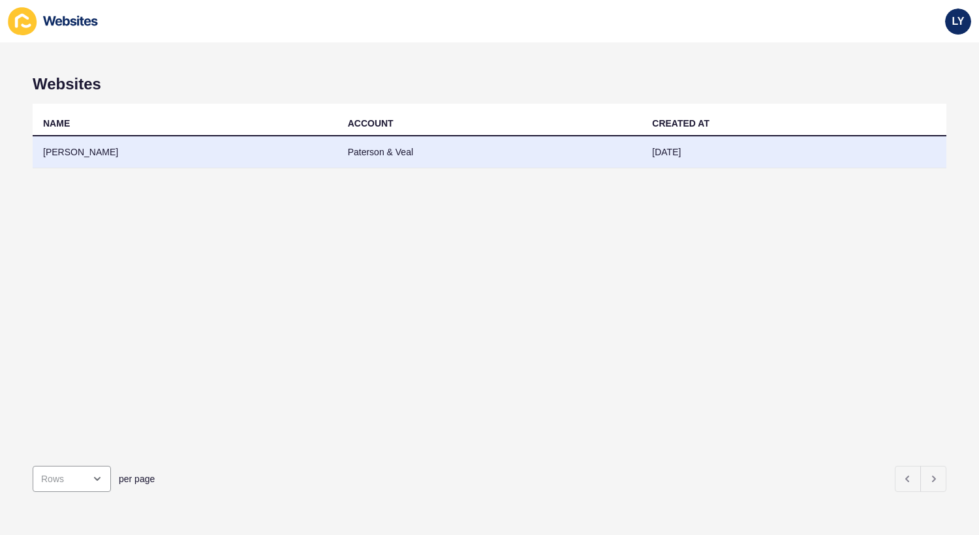
click at [166, 158] on td "[PERSON_NAME]" at bounding box center [185, 152] width 305 height 32
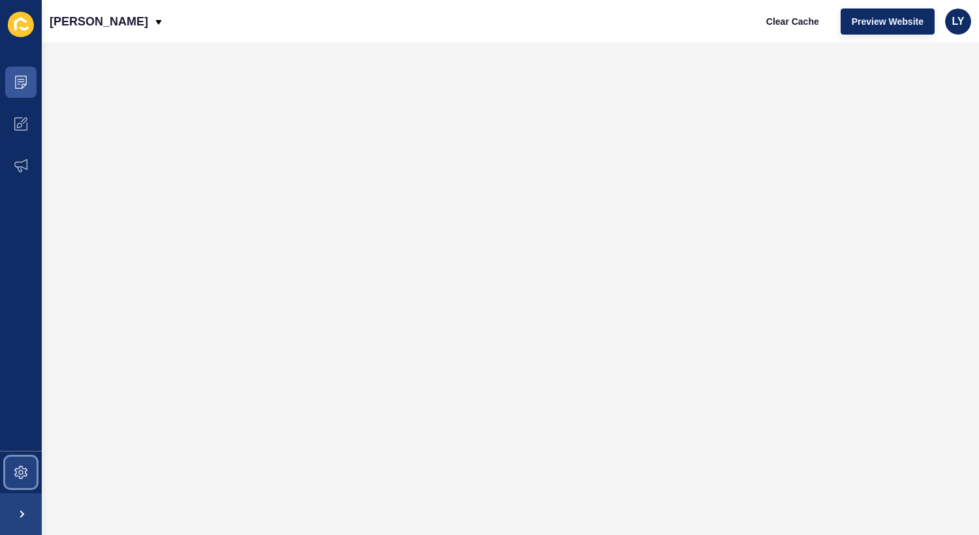
click at [23, 471] on icon at bounding box center [20, 472] width 13 height 13
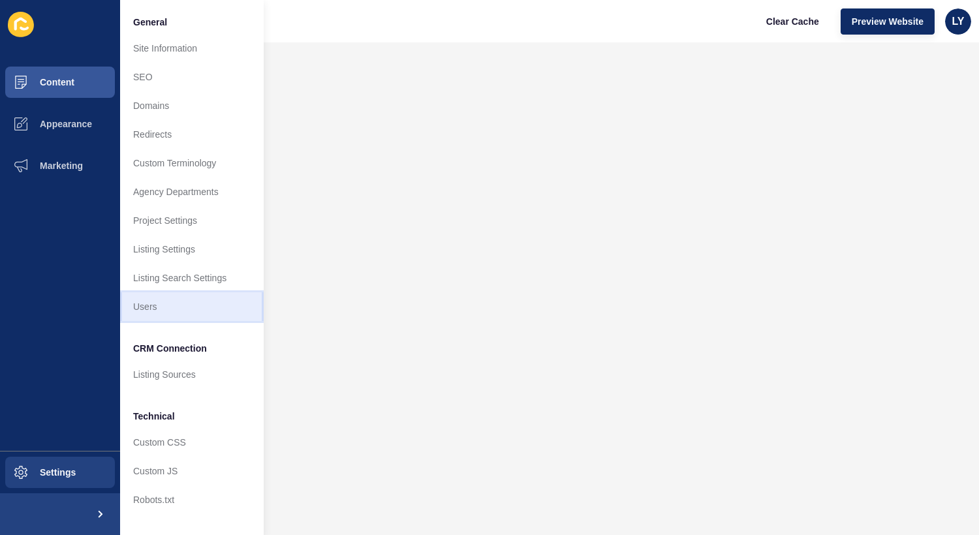
click at [185, 307] on link "Users" at bounding box center [192, 306] width 144 height 29
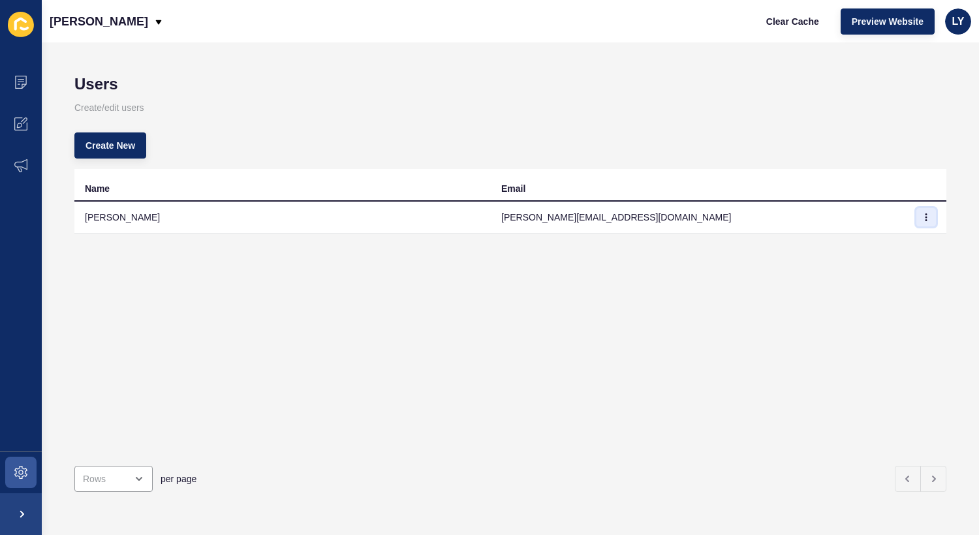
click at [927, 210] on button "button" at bounding box center [926, 217] width 20 height 18
click at [673, 349] on div "Name Email [PERSON_NAME] [PERSON_NAME][EMAIL_ADDRESS][DOMAIN_NAME]" at bounding box center [510, 312] width 872 height 286
